Goal: Communication & Community: Answer question/provide support

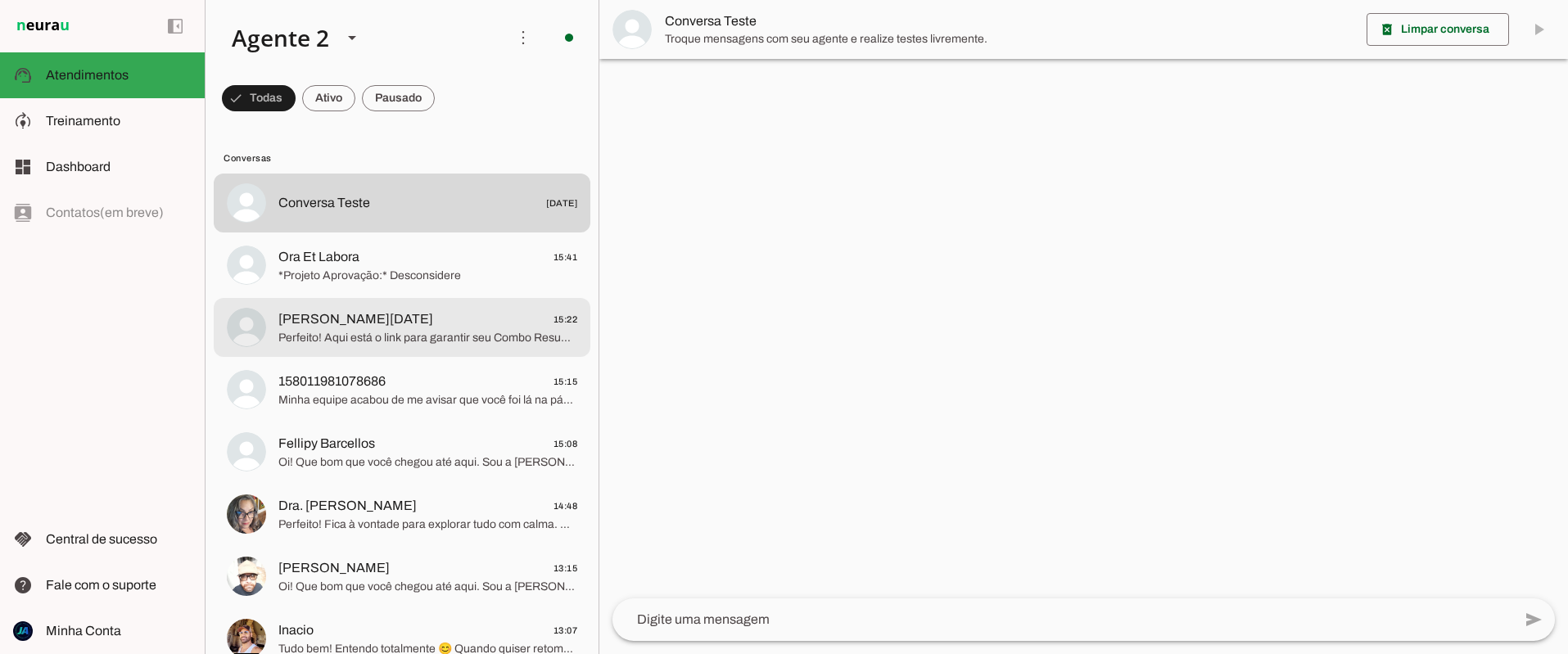
click at [361, 339] on span "Perfeito! Aqui está o link para garantir seu Combo Resumos Bizurados para o con…" at bounding box center [428, 338] width 299 height 16
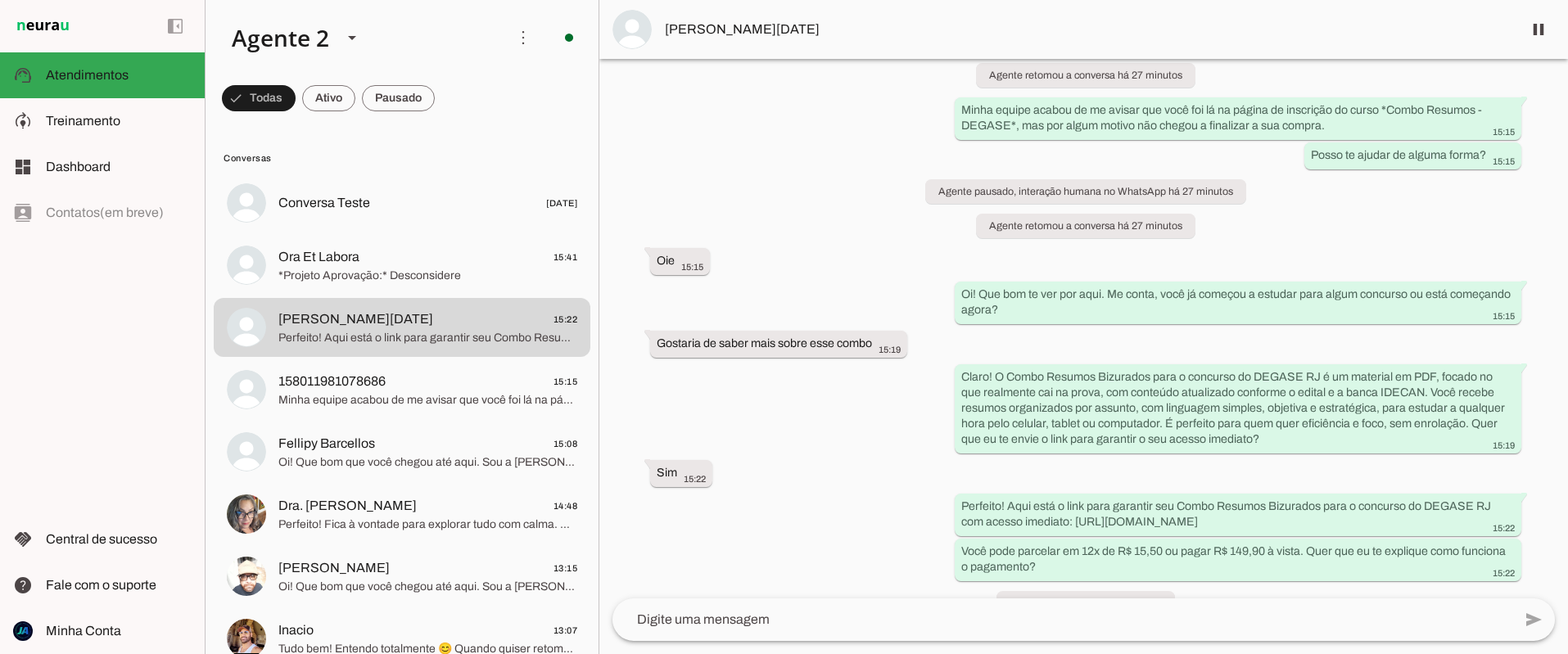
scroll to position [327, 0]
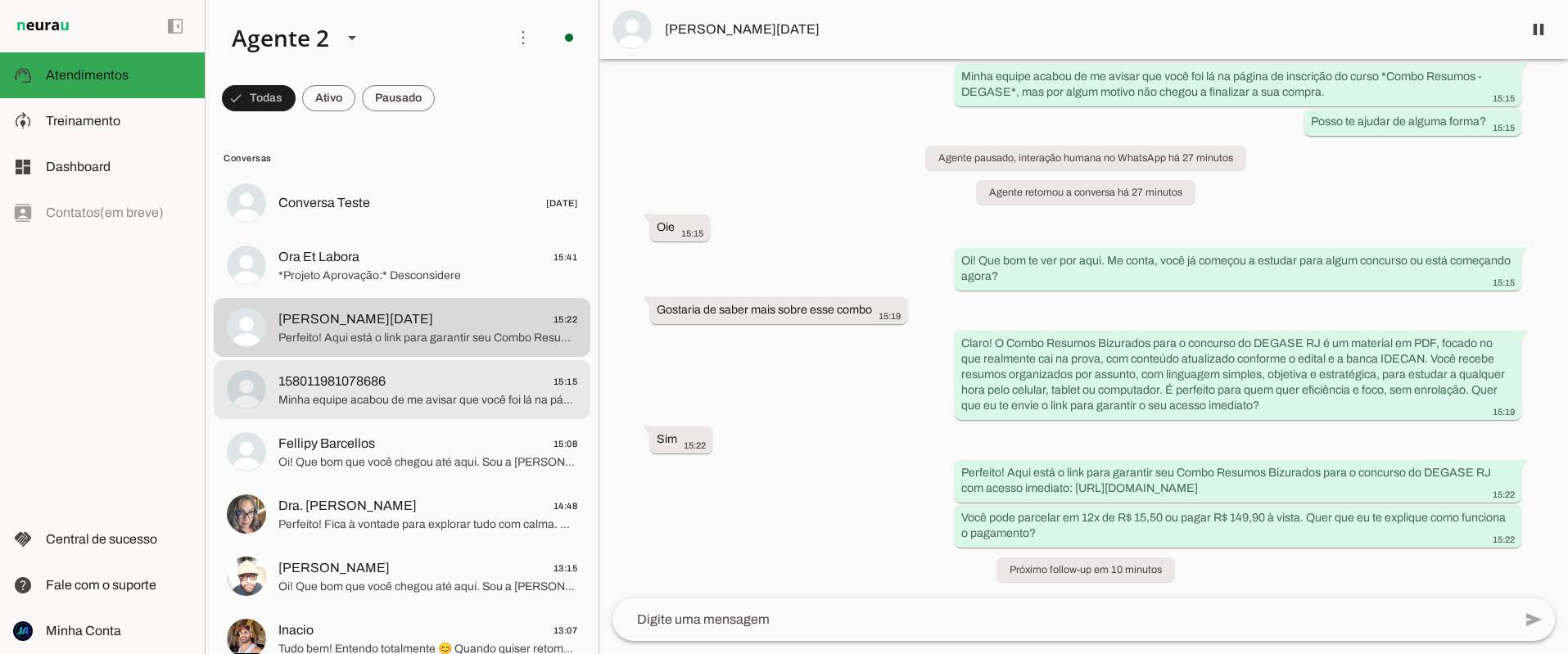
click at [428, 389] on span "158011981078686 15:15" at bounding box center [428, 381] width 299 height 21
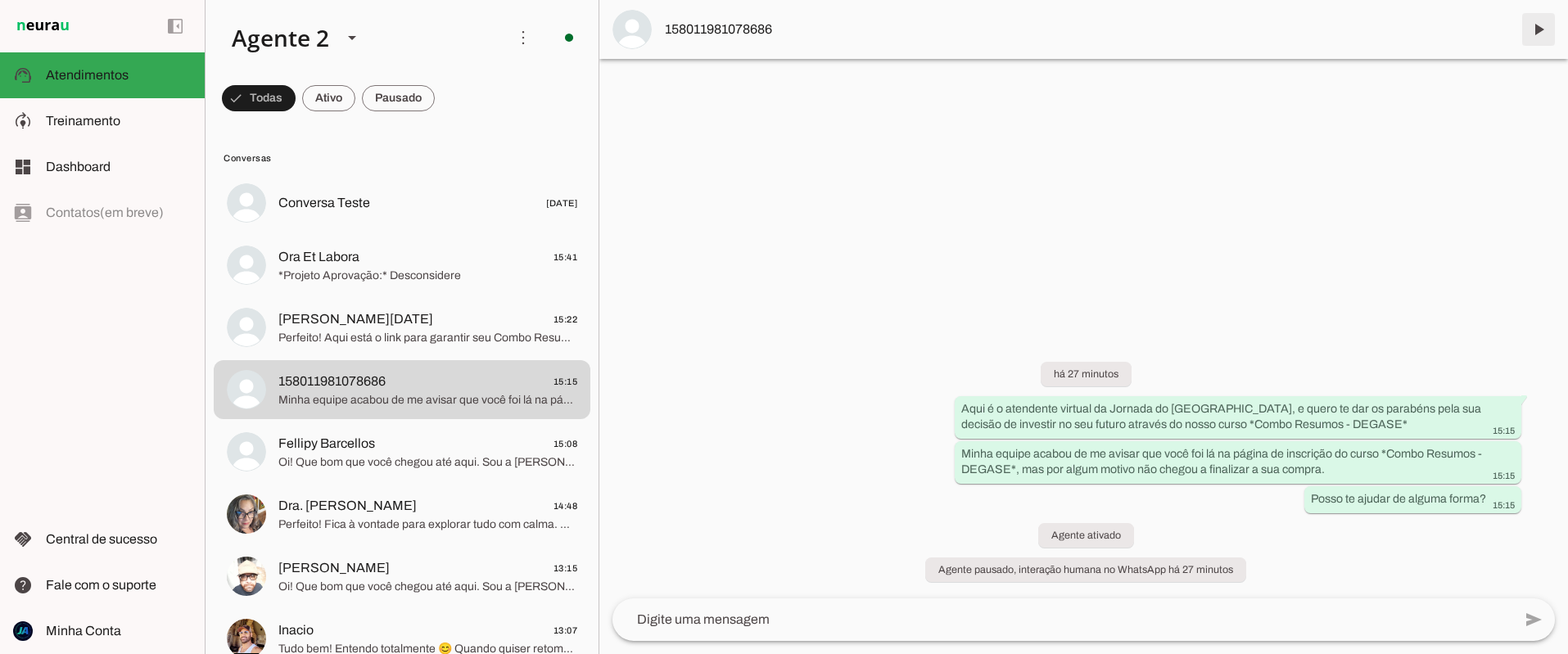
drag, startPoint x: 1545, startPoint y: 29, endPoint x: 1166, endPoint y: 130, distance: 392.2
click at [1545, 29] on span at bounding box center [1538, 30] width 40 height 40
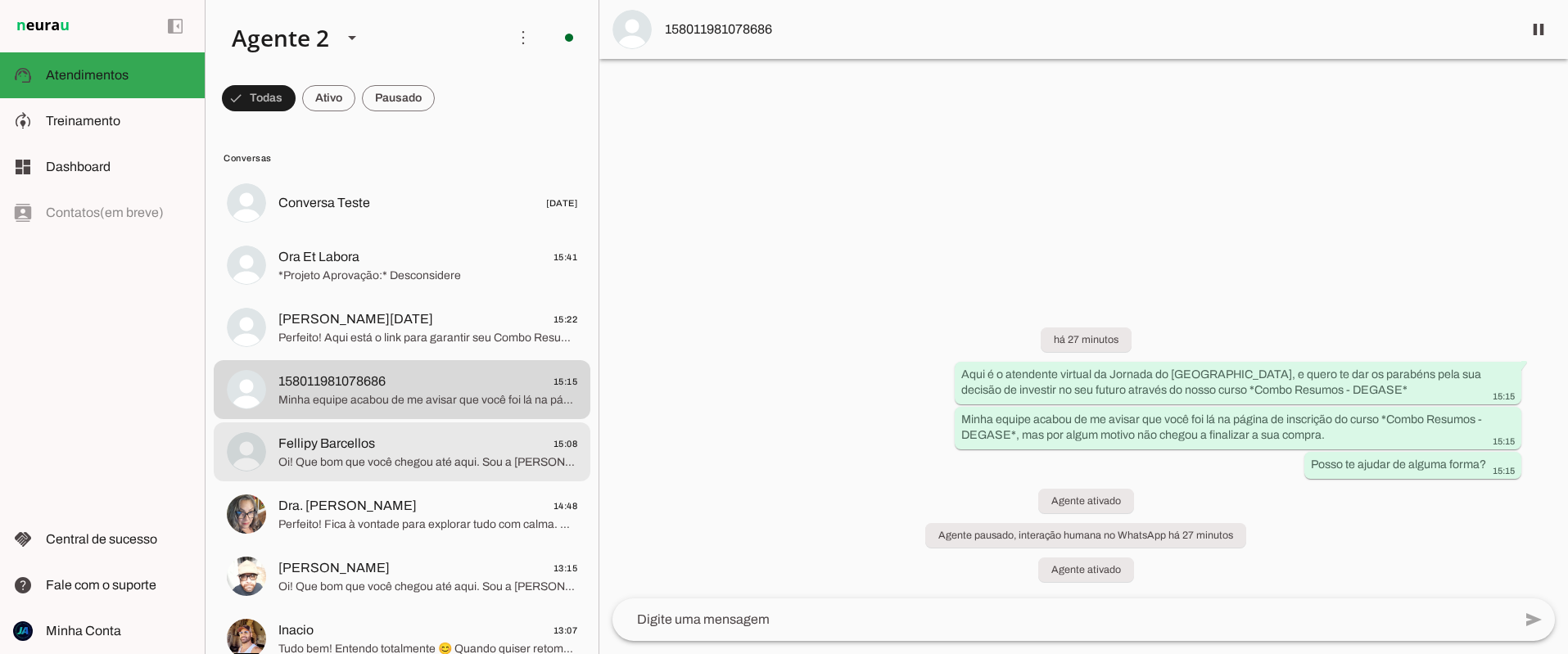
click at [375, 450] on span "Fellipy Barcellos 15:08" at bounding box center [428, 443] width 299 height 21
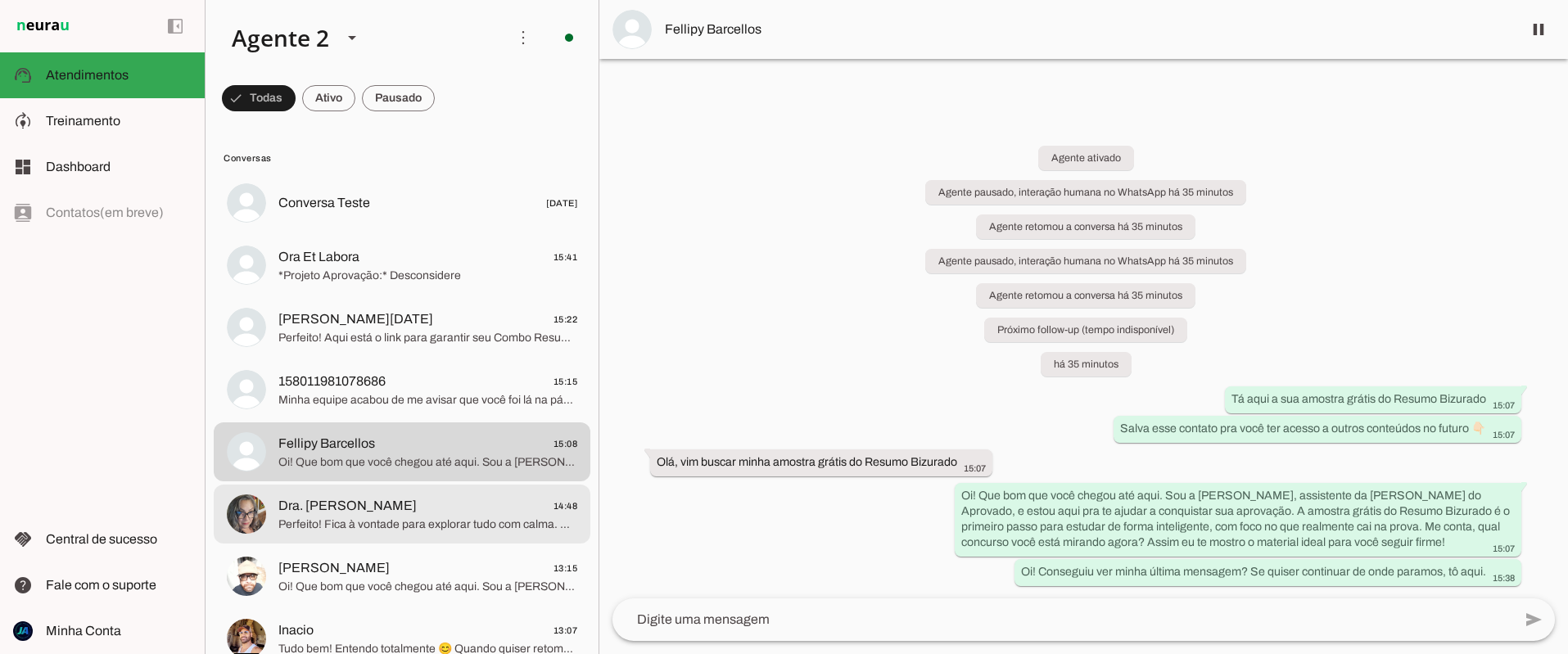
click at [313, 516] on span "Perfeito! Fica à vontade para explorar tudo com calma. Quando quiser, é só me c…" at bounding box center [428, 524] width 299 height 16
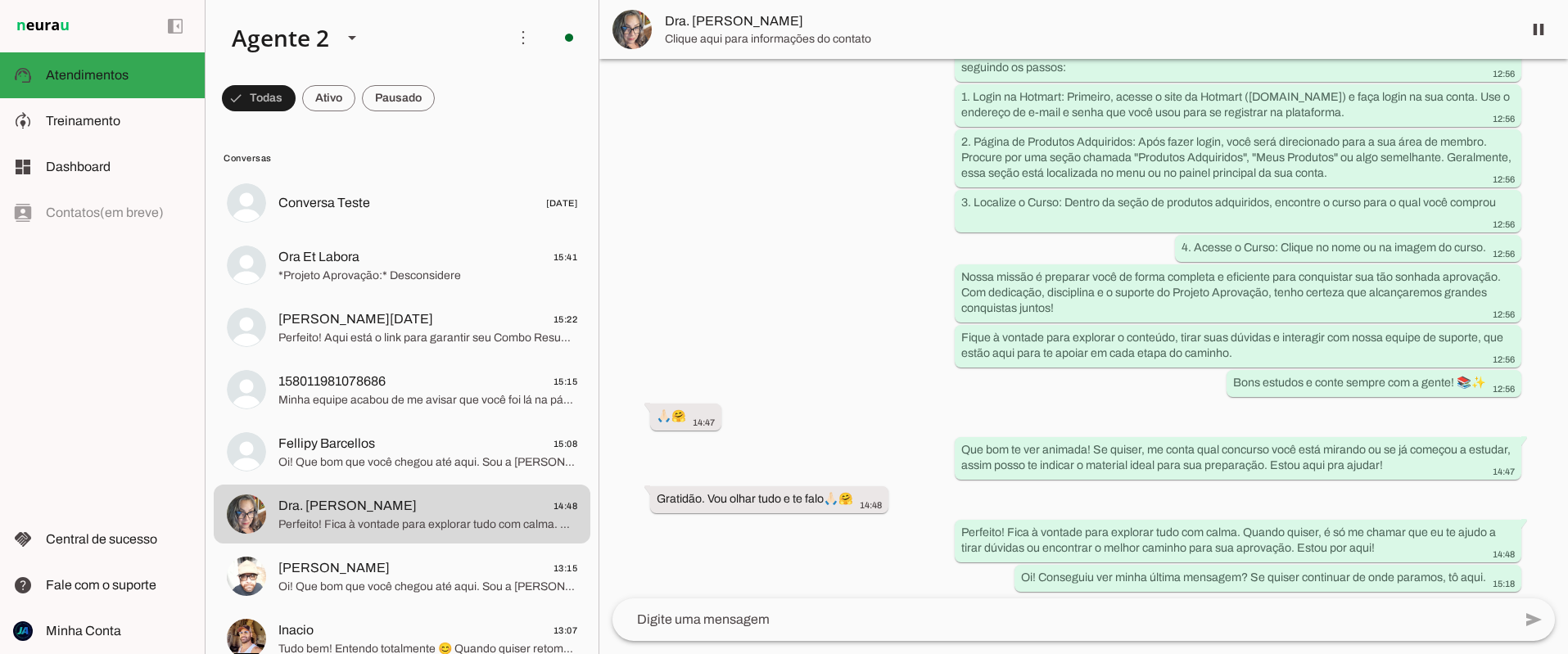
scroll to position [445, 0]
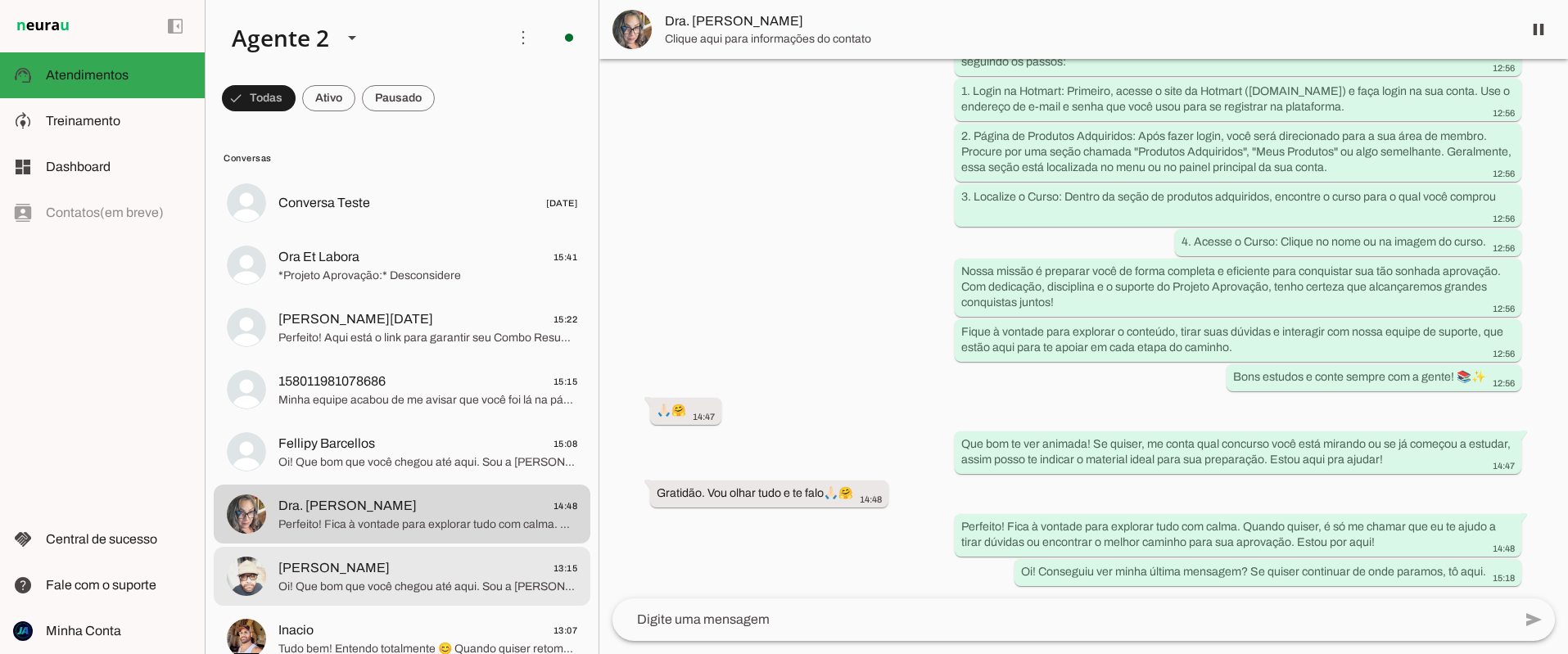
click at [401, 583] on span "Oi! Que bom que você chegou até aqui. Sou a [PERSON_NAME], da [PERSON_NAME] do …" at bounding box center [428, 587] width 299 height 16
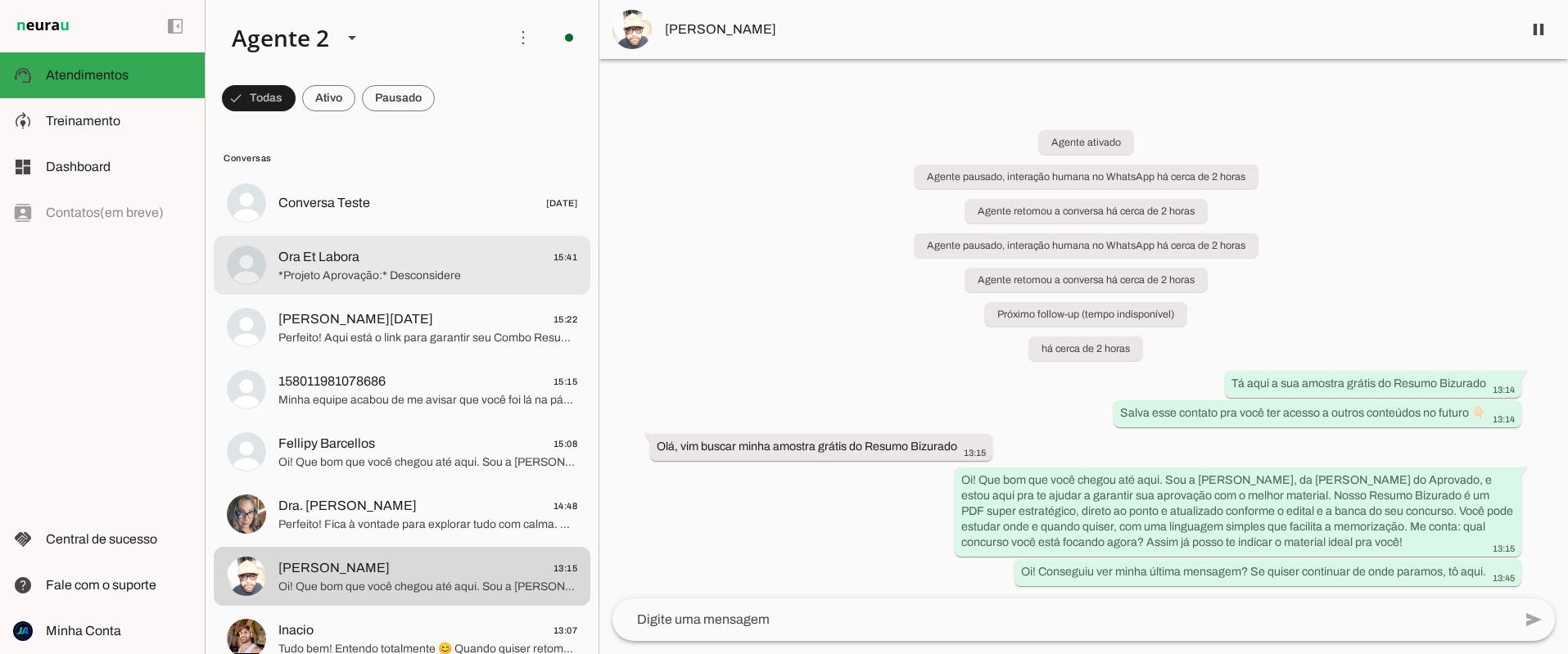
click at [392, 275] on span "*Projeto Aprovação:* Desconsidere" at bounding box center [428, 275] width 299 height 16
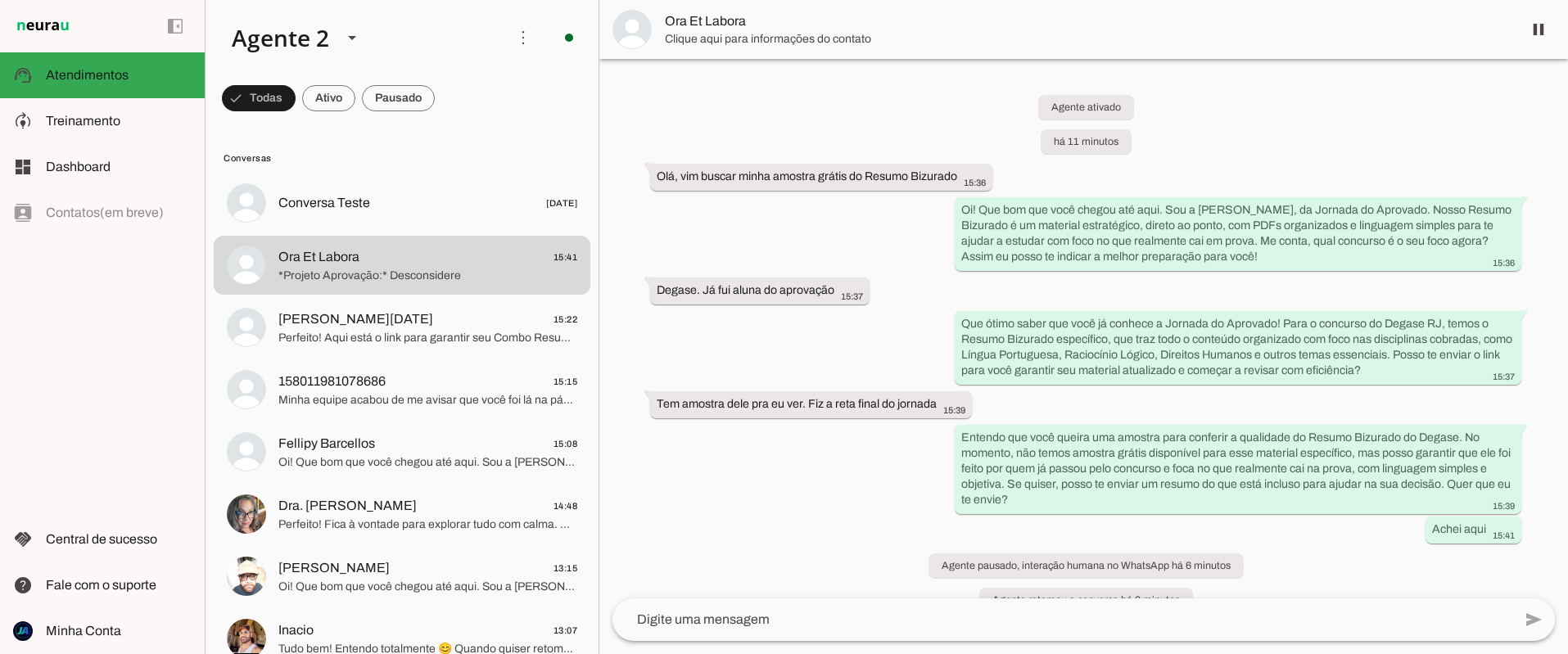
scroll to position [170, 0]
